Goal: Find specific page/section: Find specific page/section

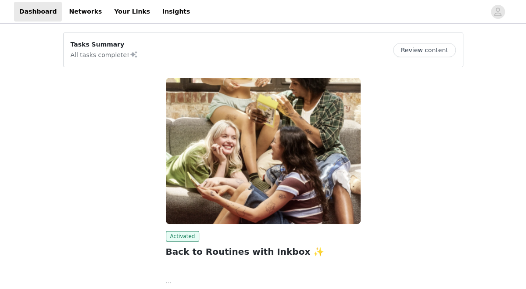
scroll to position [74, 0]
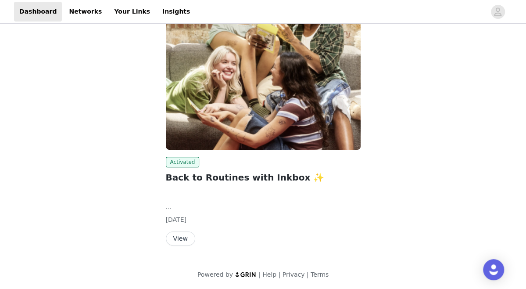
click at [177, 238] on button "View" at bounding box center [180, 238] width 29 height 14
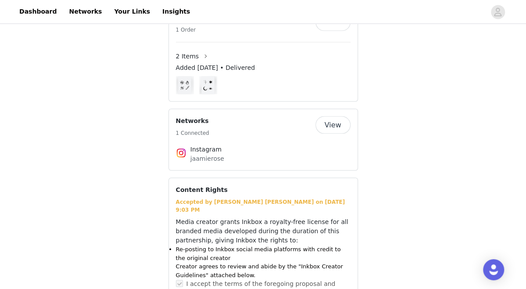
scroll to position [699, 0]
click at [183, 76] on img at bounding box center [184, 85] width 13 height 18
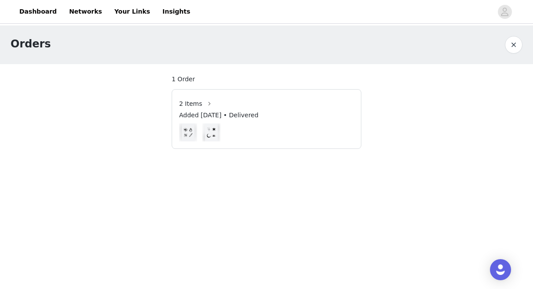
click at [186, 134] on img at bounding box center [188, 132] width 13 height 18
click at [195, 105] on span "2 Items" at bounding box center [190, 103] width 23 height 9
